Goal: Navigation & Orientation: Find specific page/section

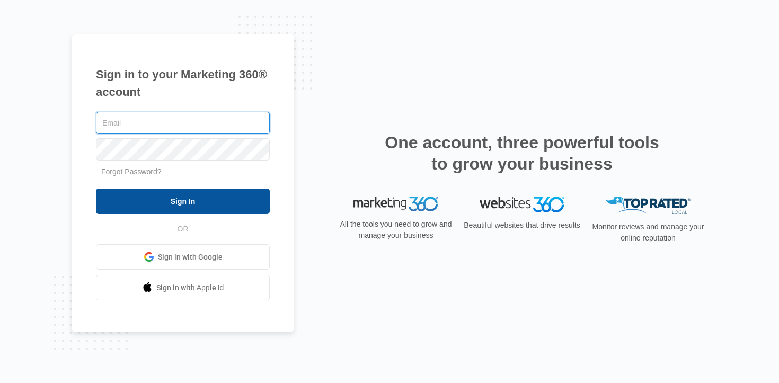
type input "[EMAIL_ADDRESS][PERSON_NAME][DOMAIN_NAME]"
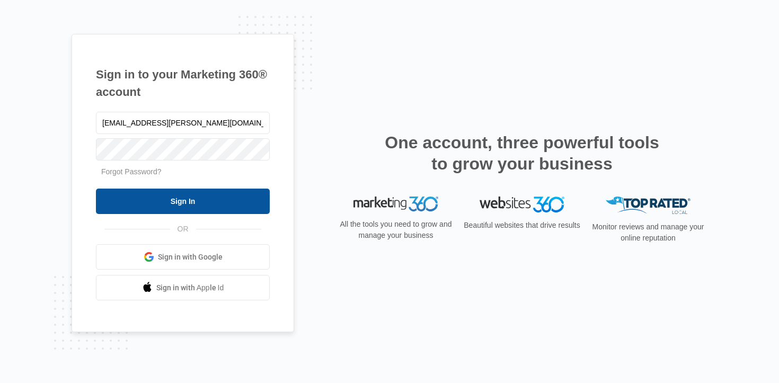
click at [182, 196] on input "Sign In" at bounding box center [183, 201] width 174 height 25
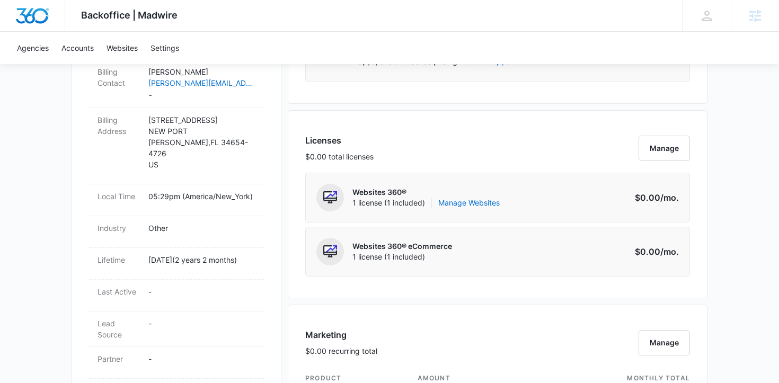
scroll to position [193, 0]
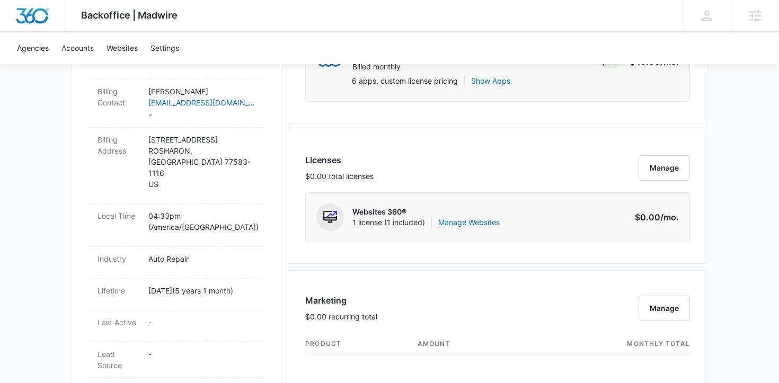
scroll to position [69, 0]
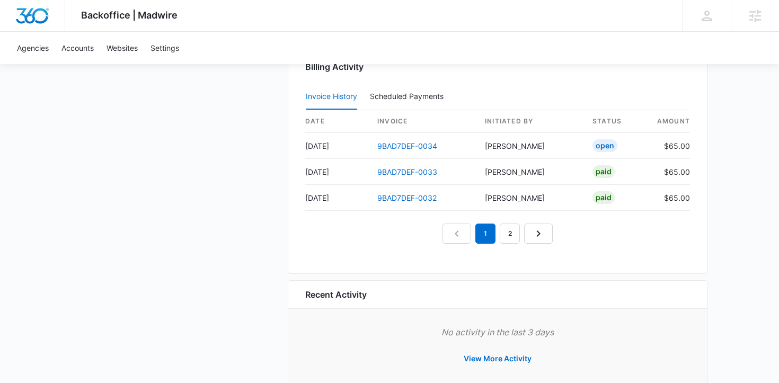
scroll to position [1102, 0]
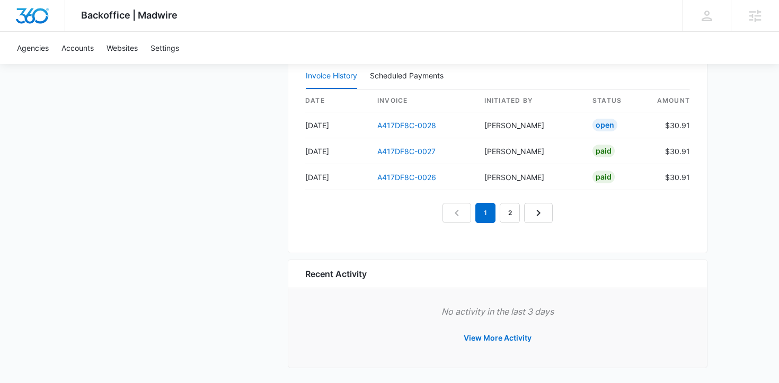
scroll to position [1129, 0]
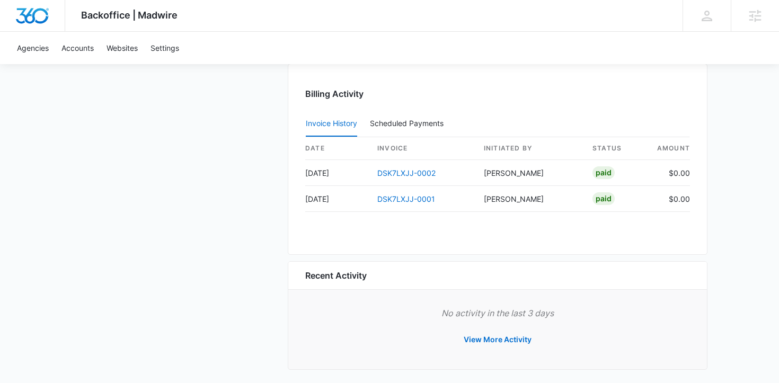
scroll to position [1094, 0]
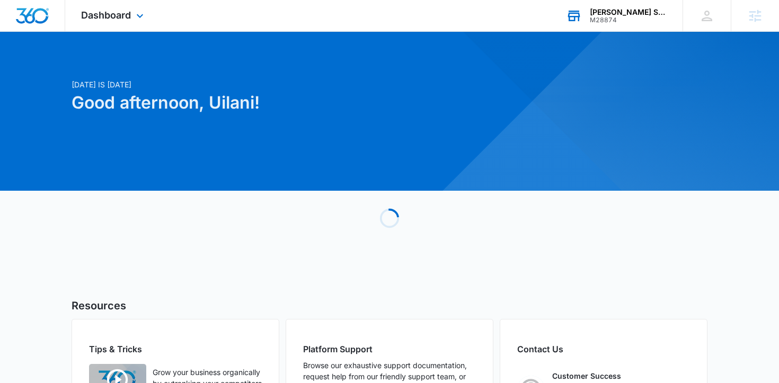
click at [614, 10] on div "[PERSON_NAME] Snow Associates" at bounding box center [628, 12] width 77 height 8
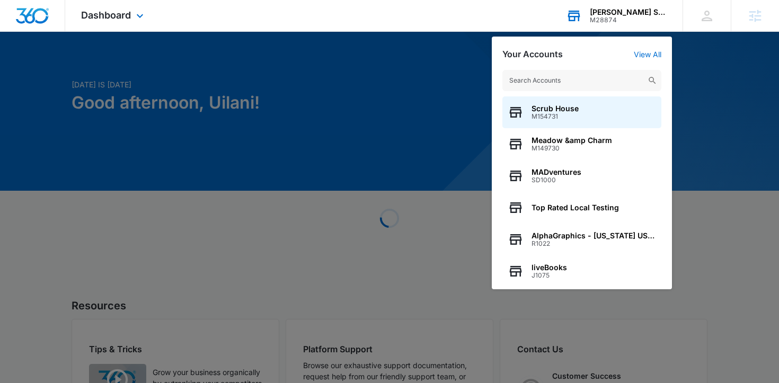
click at [547, 77] on input "text" at bounding box center [581, 80] width 159 height 21
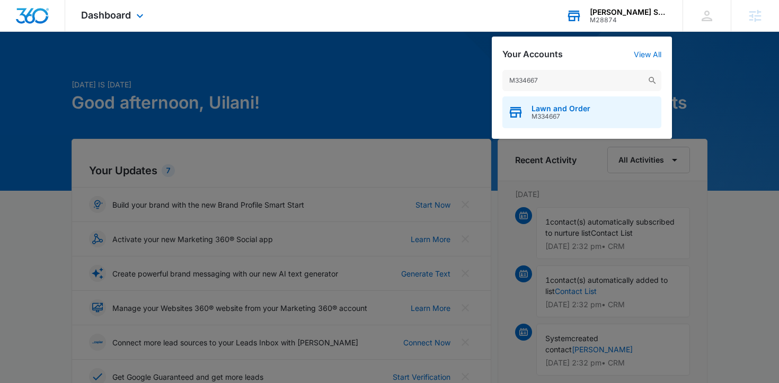
type input "M334667"
click at [543, 107] on span "Lawn and Order" at bounding box center [561, 108] width 59 height 8
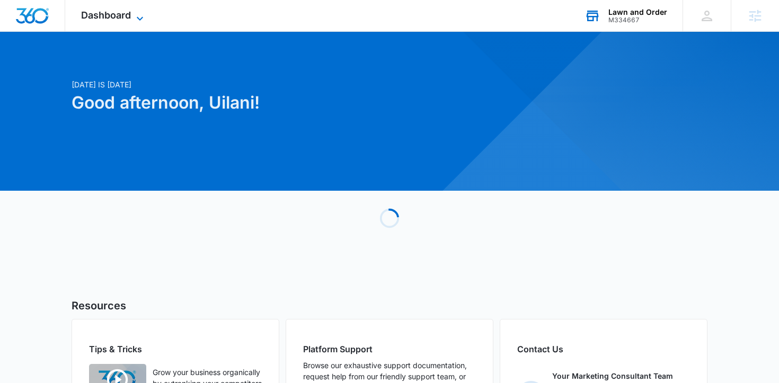
click at [127, 15] on span "Dashboard" at bounding box center [106, 15] width 50 height 11
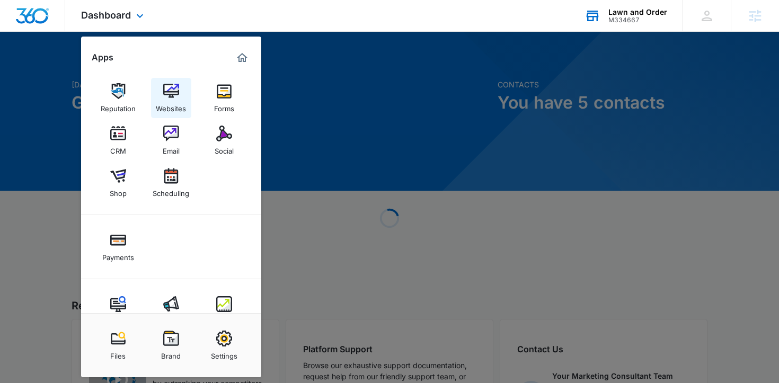
click at [166, 91] on img at bounding box center [171, 91] width 16 height 16
